Goal: Task Accomplishment & Management: Use online tool/utility

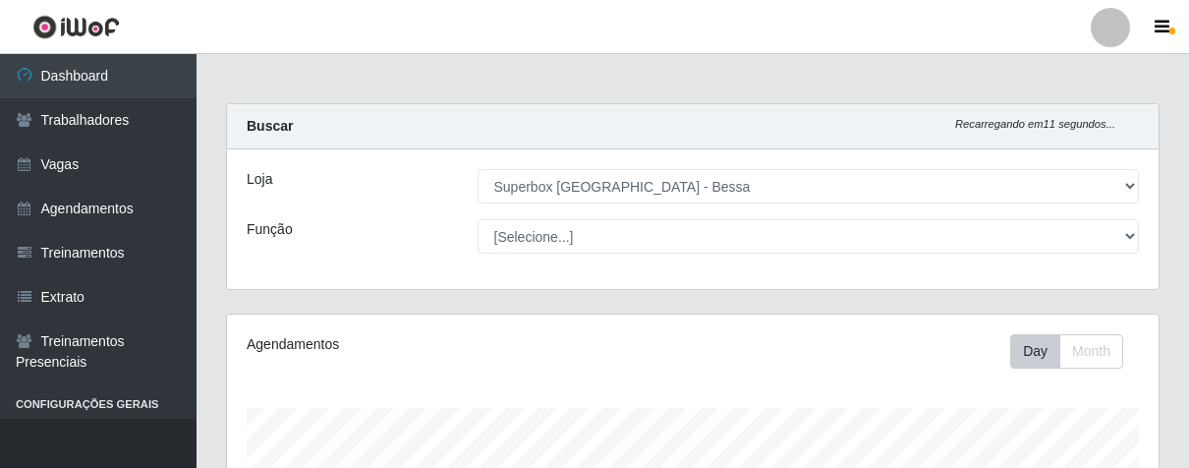
select select "206"
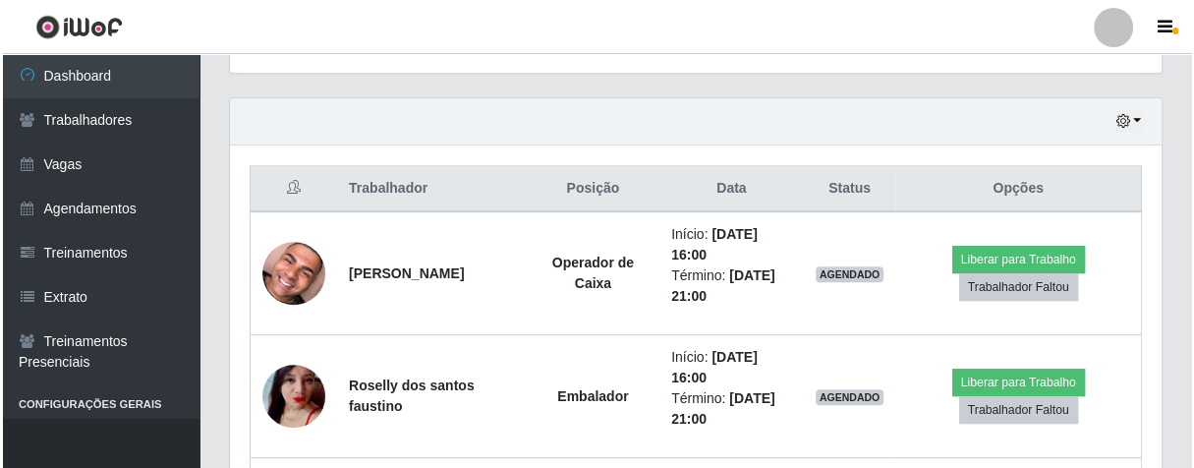
scroll to position [407, 930]
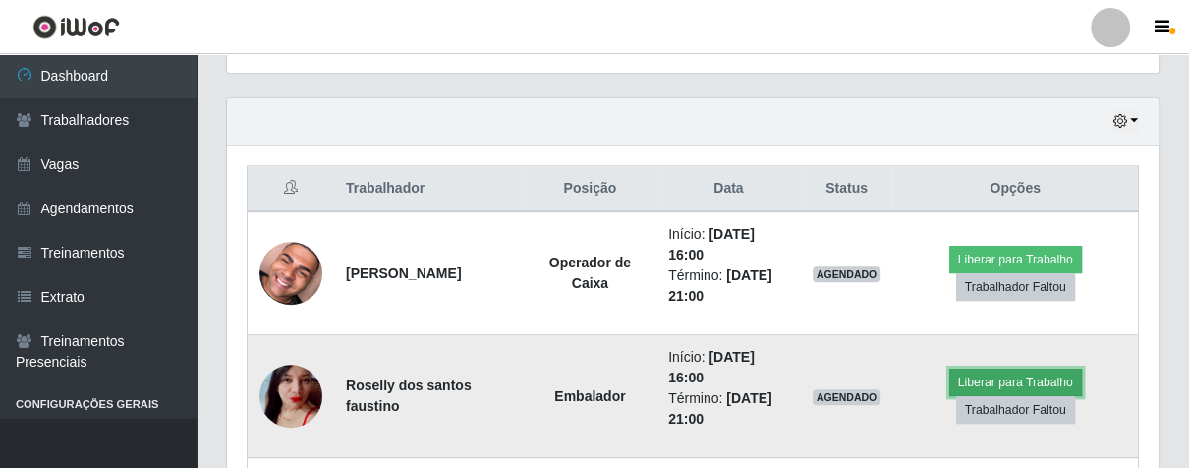
click at [1005, 378] on button "Liberar para Trabalho" at bounding box center [1015, 382] width 133 height 28
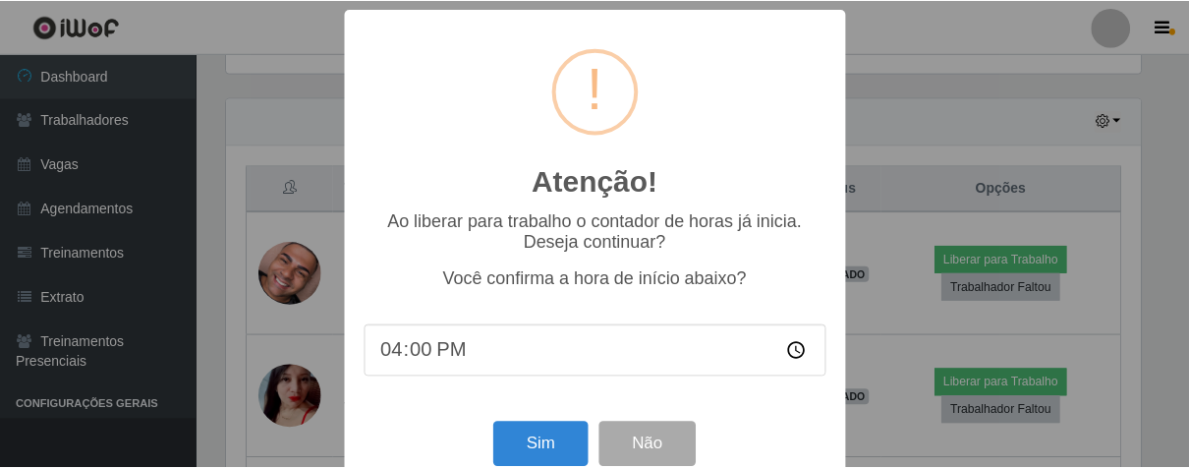
scroll to position [407, 920]
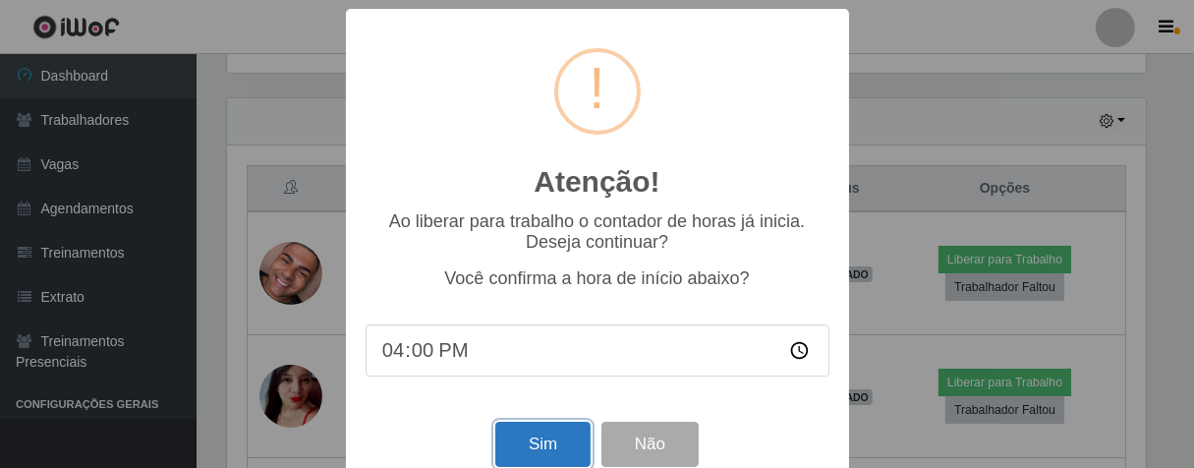
click at [553, 450] on button "Sim" at bounding box center [542, 444] width 95 height 46
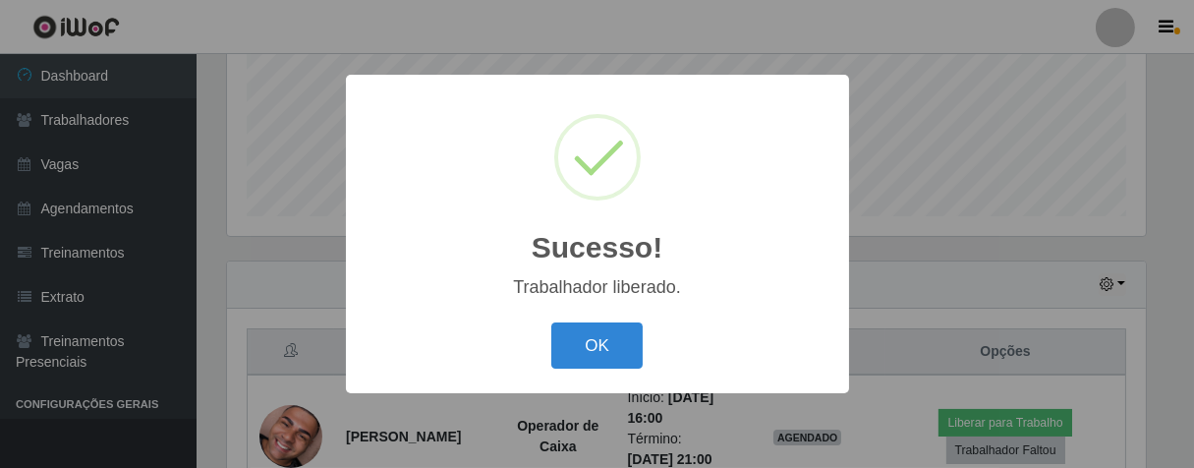
click at [551, 322] on button "OK" at bounding box center [596, 345] width 91 height 46
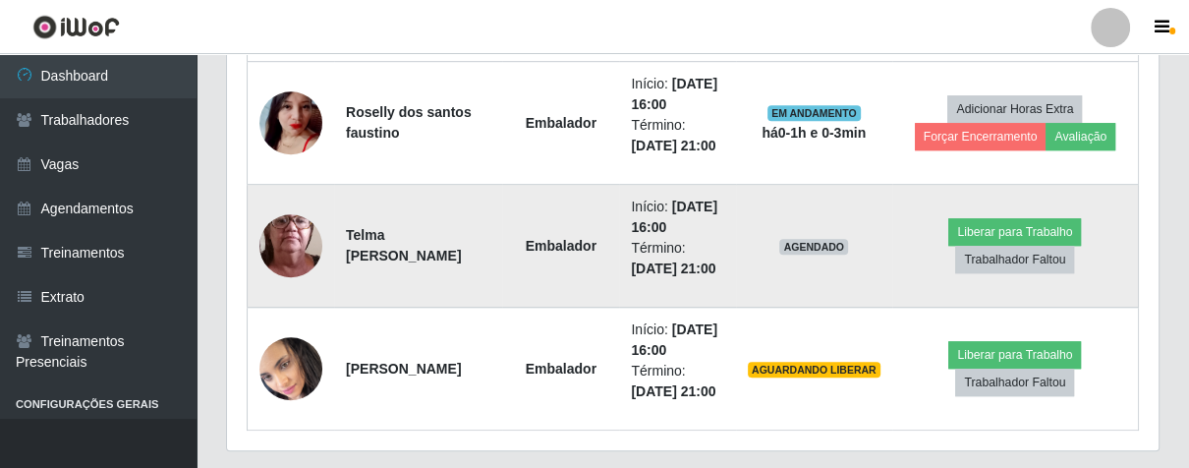
scroll to position [1032, 0]
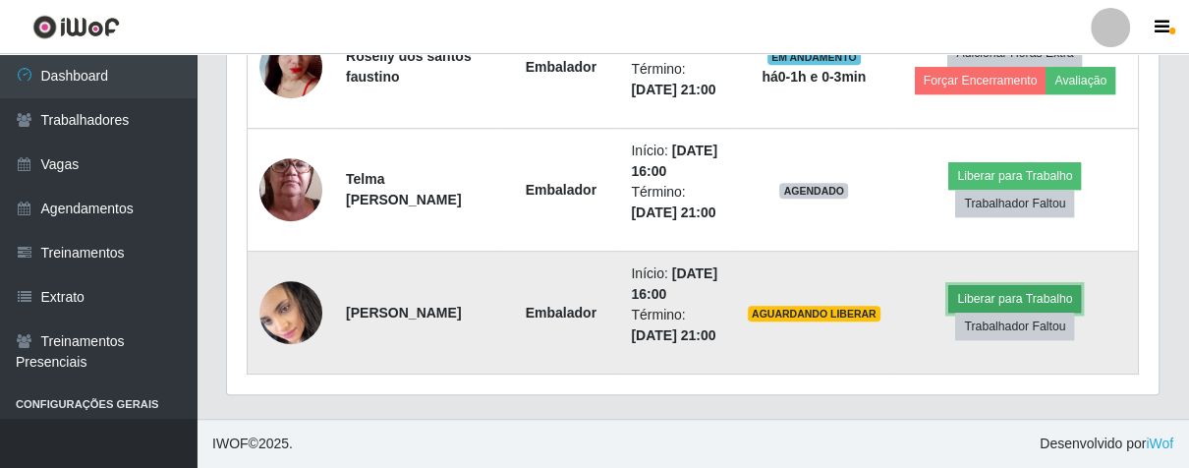
click at [981, 312] on button "Liberar para Trabalho" at bounding box center [1014, 299] width 133 height 28
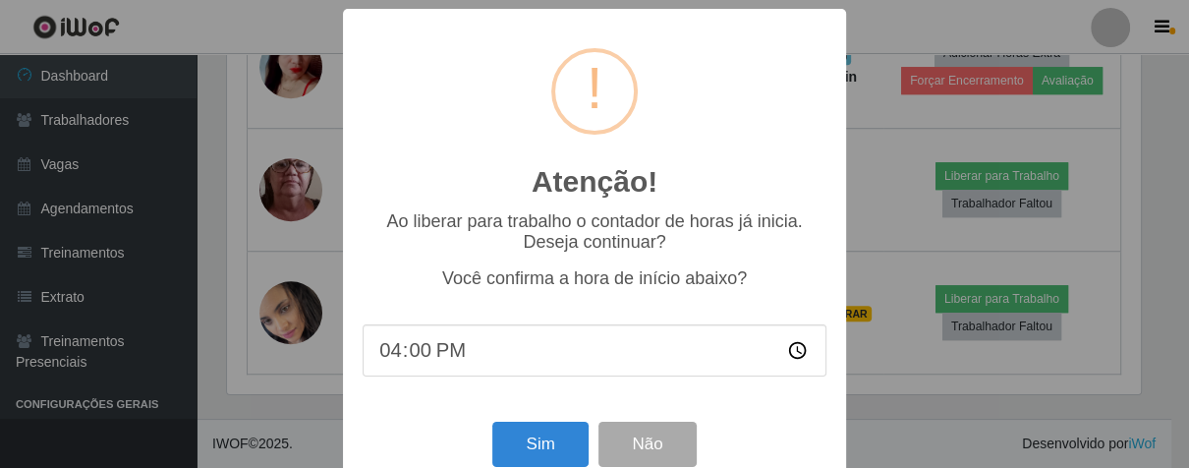
scroll to position [407, 920]
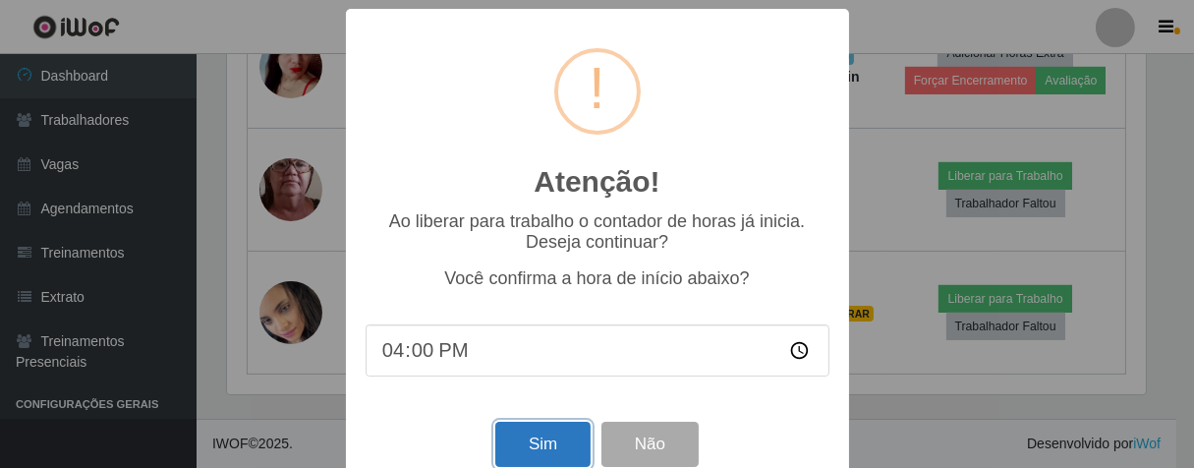
click at [539, 461] on button "Sim" at bounding box center [542, 444] width 95 height 46
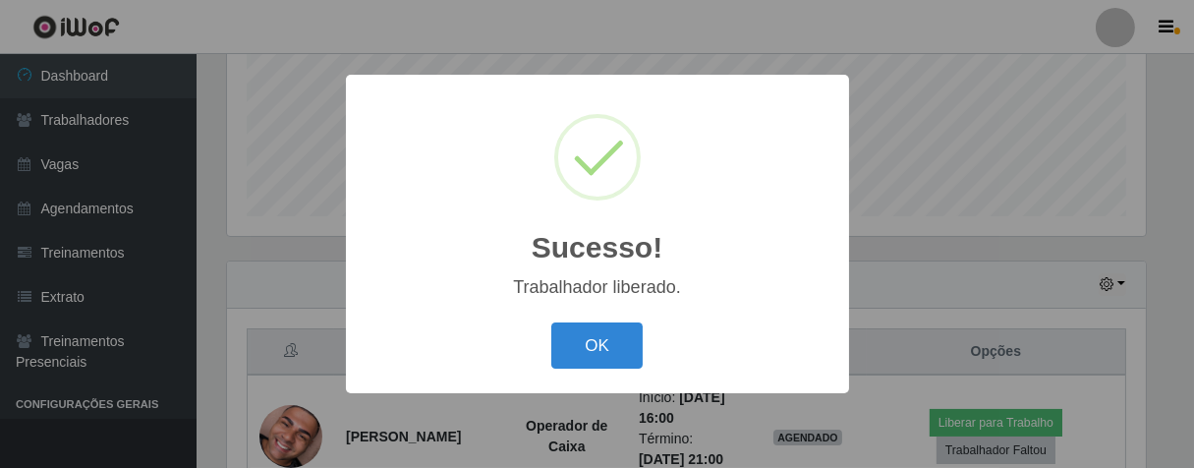
click at [551, 322] on button "OK" at bounding box center [596, 345] width 91 height 46
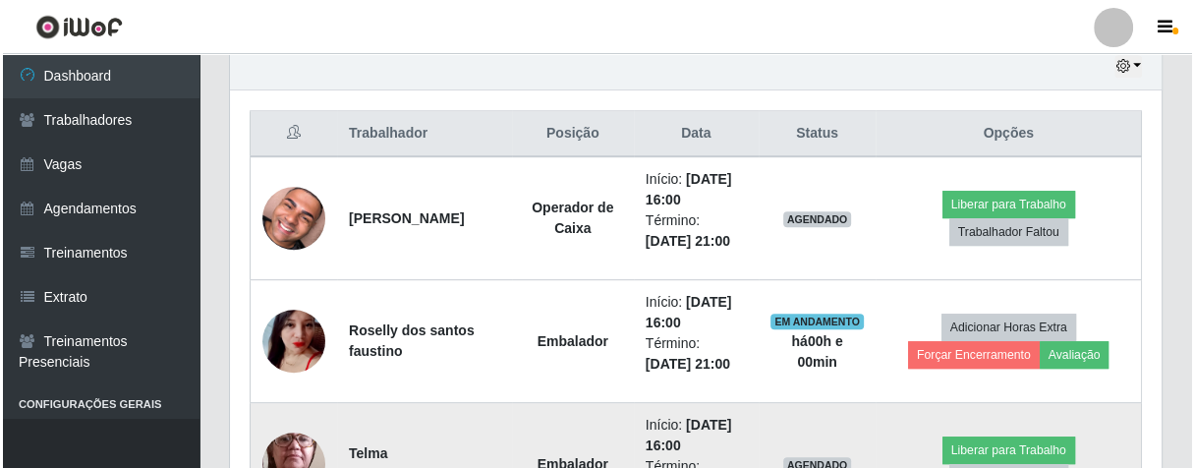
scroll to position [813, 0]
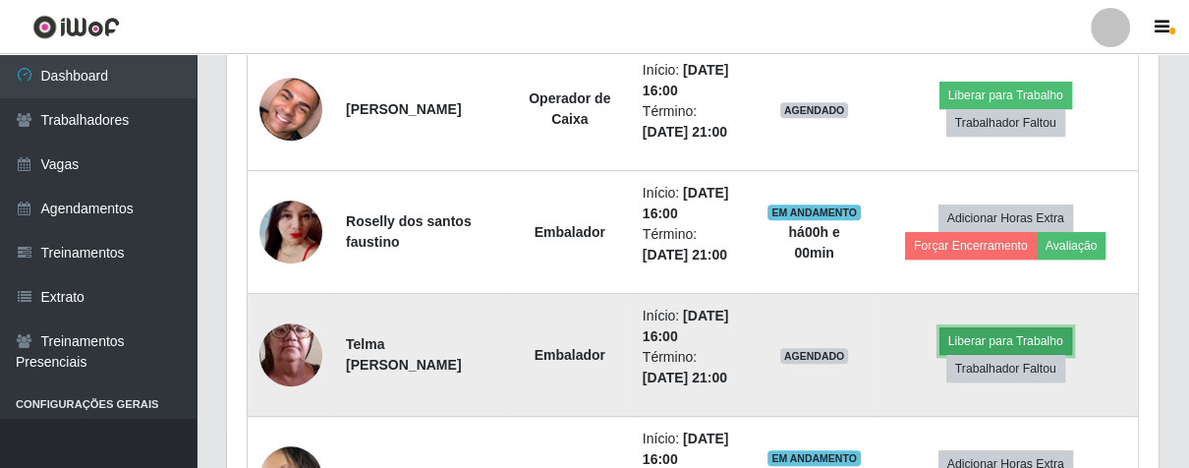
click at [985, 328] on button "Liberar para Trabalho" at bounding box center [1005, 341] width 133 height 28
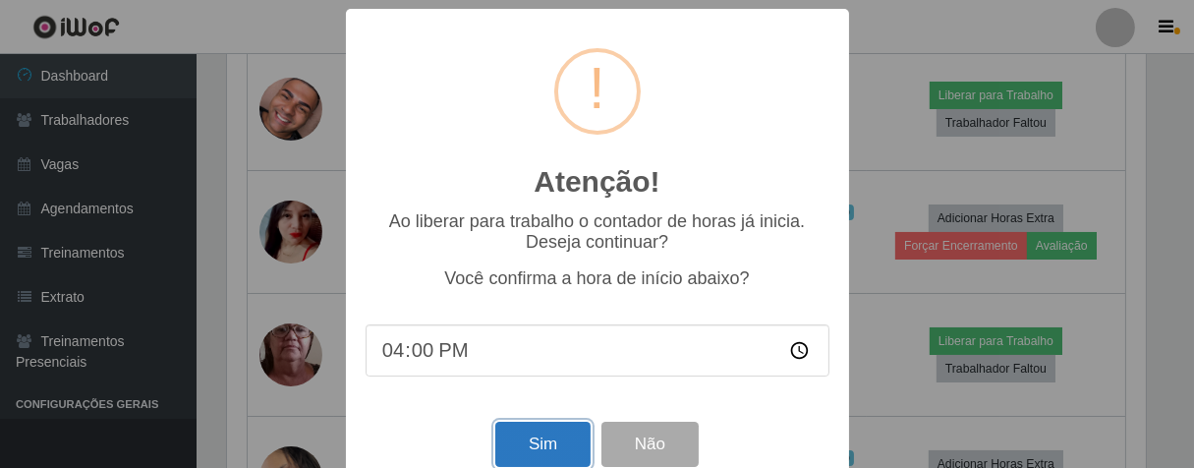
click at [556, 436] on button "Sim" at bounding box center [542, 444] width 95 height 46
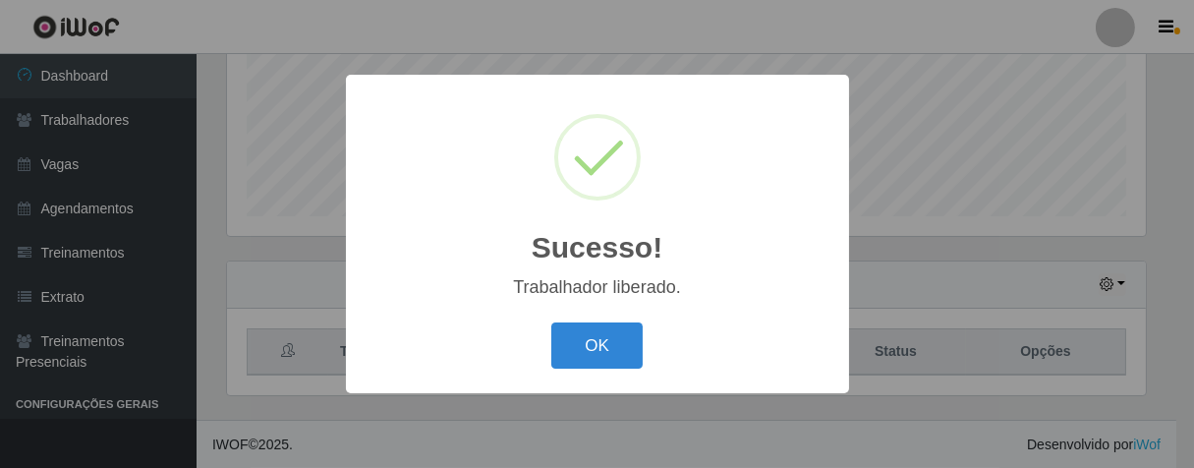
click at [551, 322] on button "OK" at bounding box center [596, 345] width 91 height 46
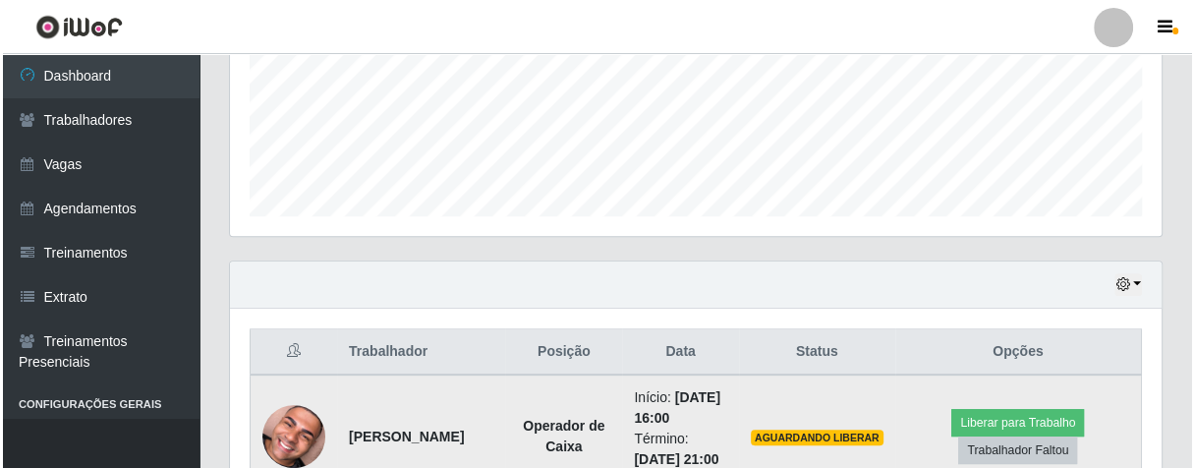
scroll to position [704, 0]
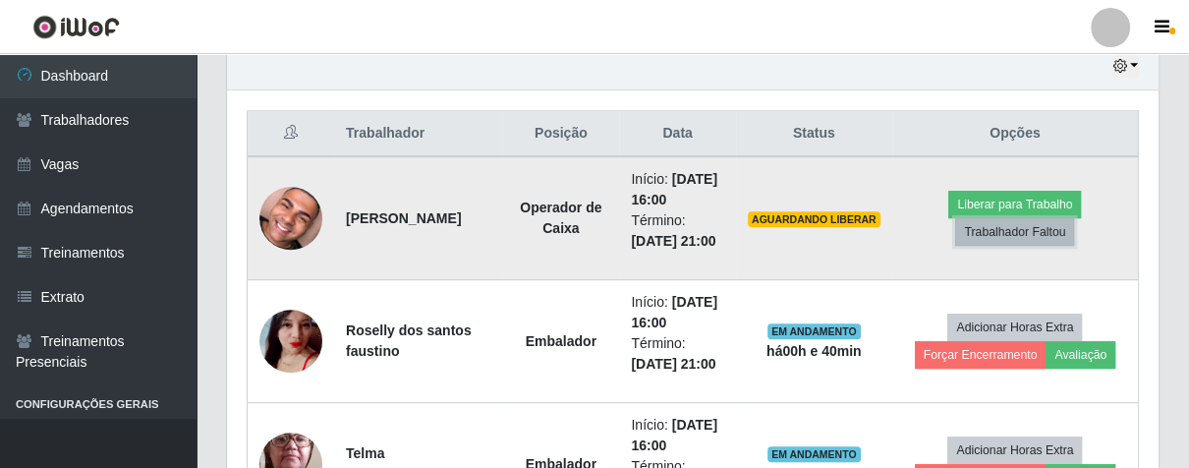
click at [1050, 244] on button "Trabalhador Faltou" at bounding box center [1014, 232] width 119 height 28
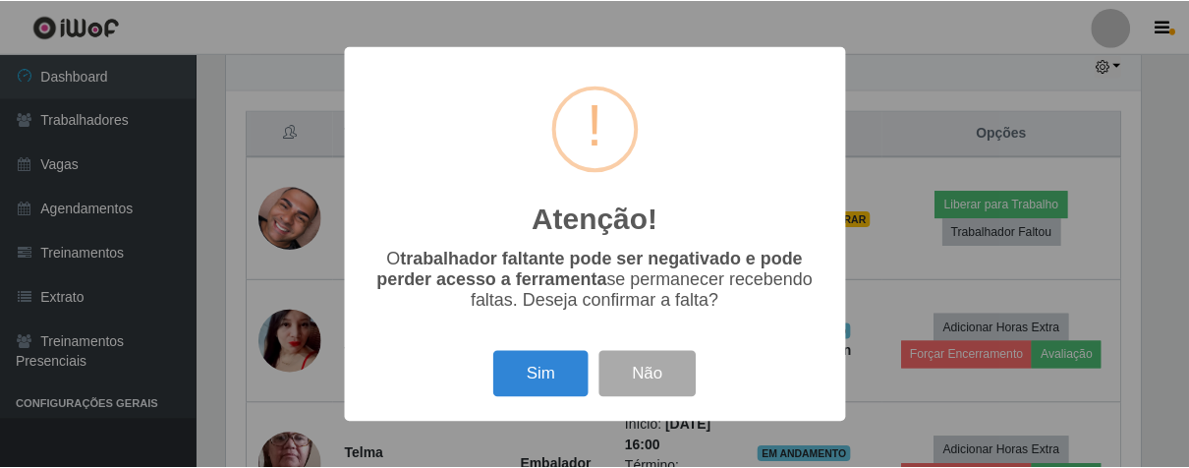
scroll to position [407, 920]
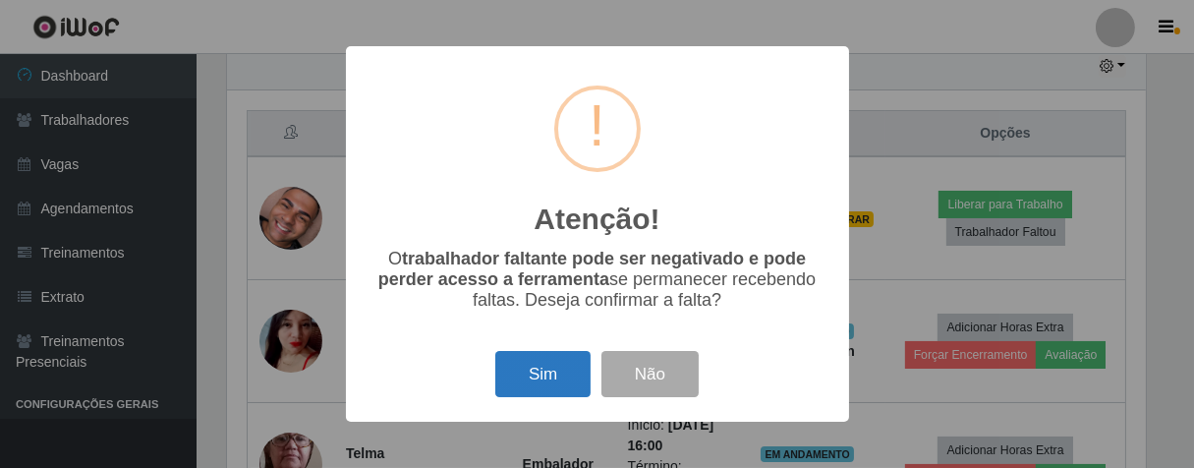
click at [531, 386] on button "Sim" at bounding box center [542, 374] width 95 height 46
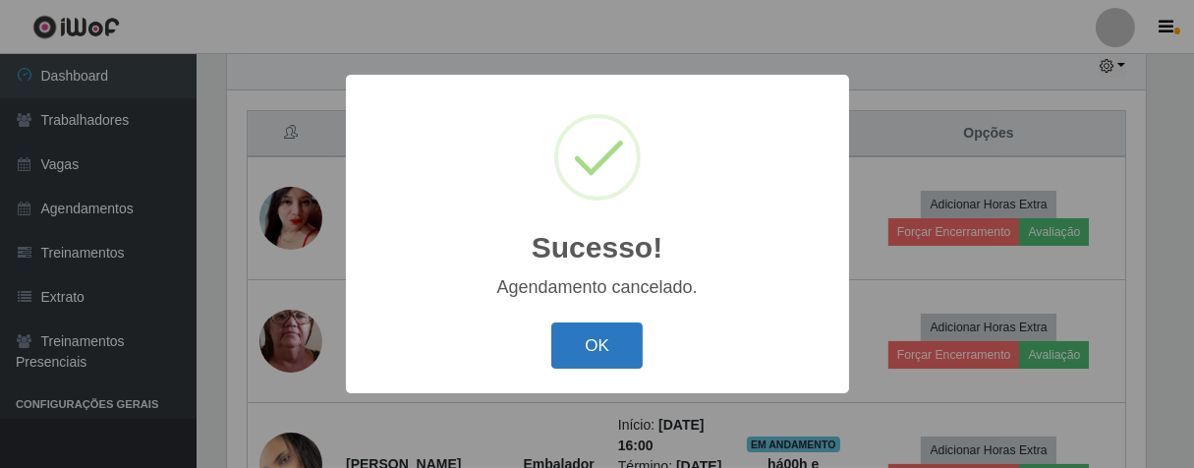
click at [633, 347] on button "OK" at bounding box center [596, 345] width 91 height 46
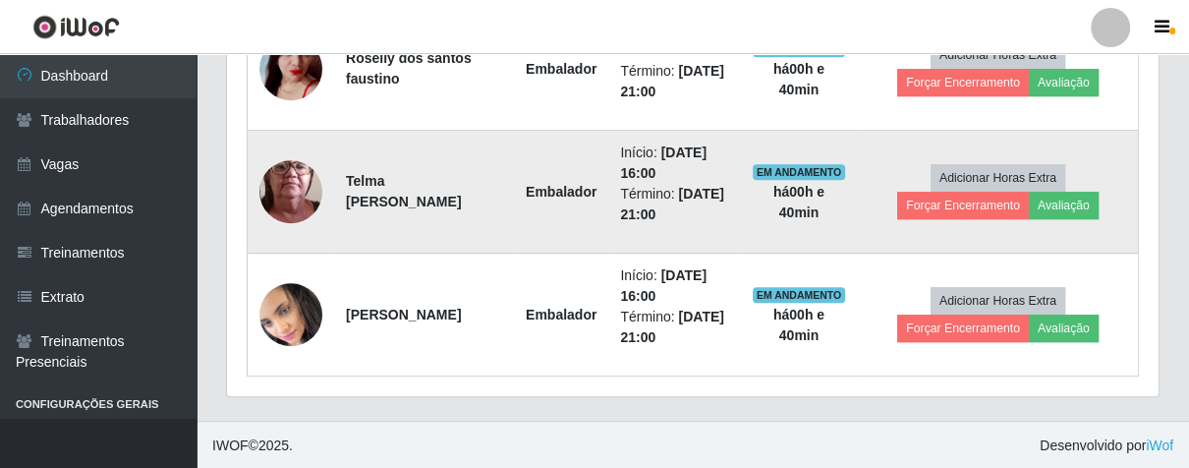
scroll to position [417, 0]
